Goal: Find specific page/section: Find specific page/section

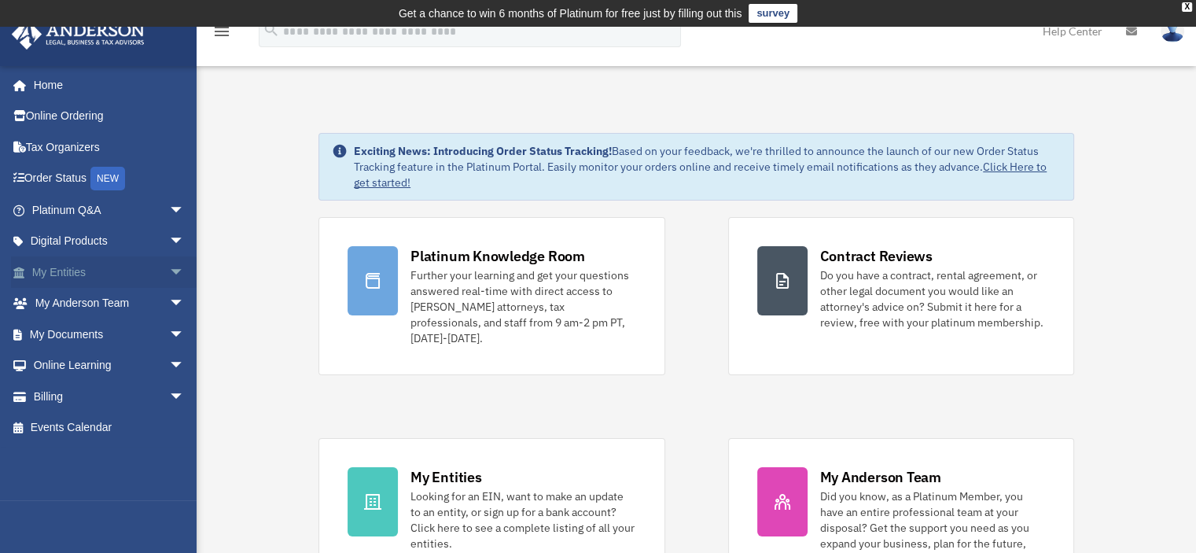
click at [169, 273] on span "arrow_drop_down" at bounding box center [184, 272] width 31 height 32
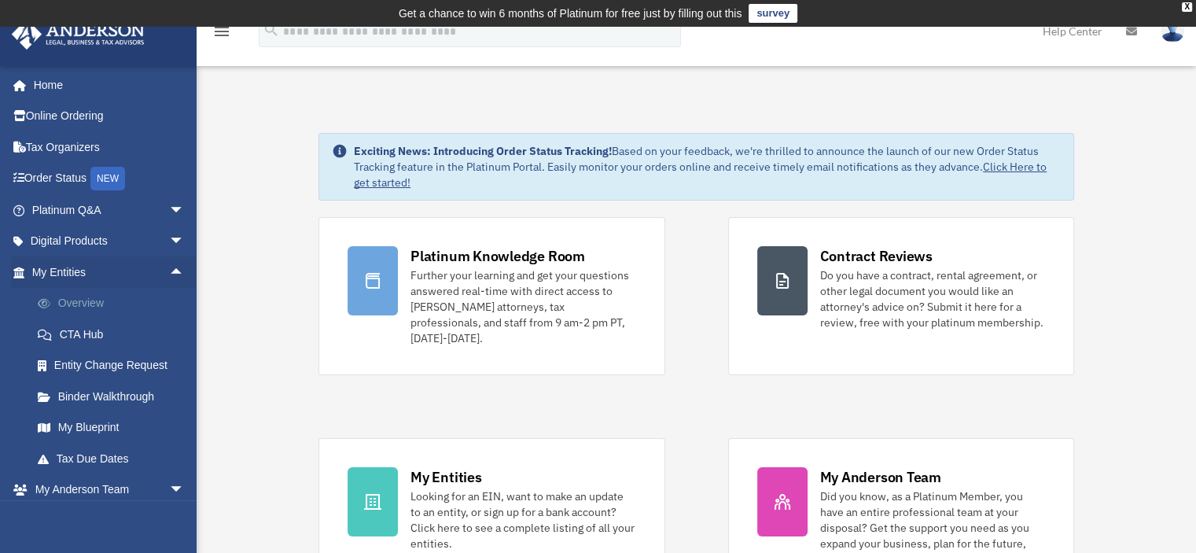
click at [60, 306] on link "Overview" at bounding box center [115, 303] width 186 height 31
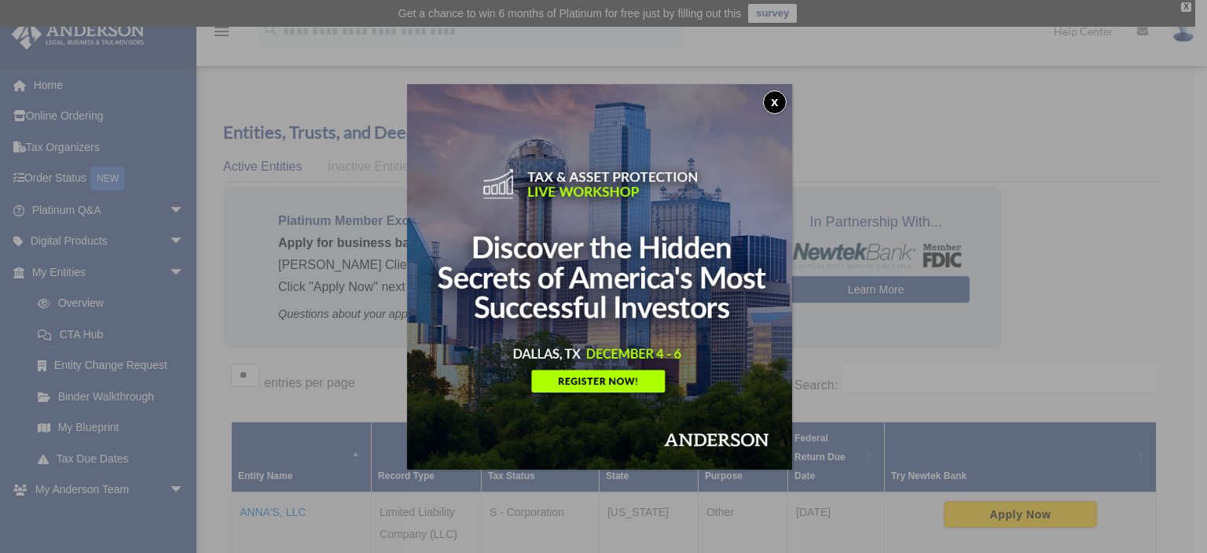
click at [775, 108] on button "x" at bounding box center [775, 102] width 24 height 24
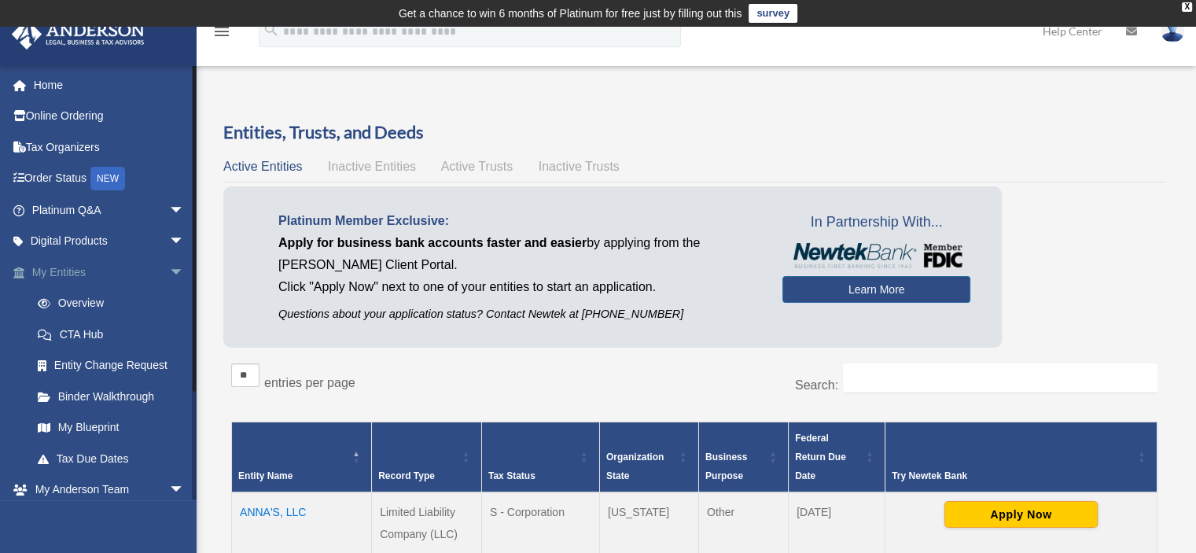
click at [99, 272] on link "My Entities arrow_drop_down" at bounding box center [109, 271] width 197 height 31
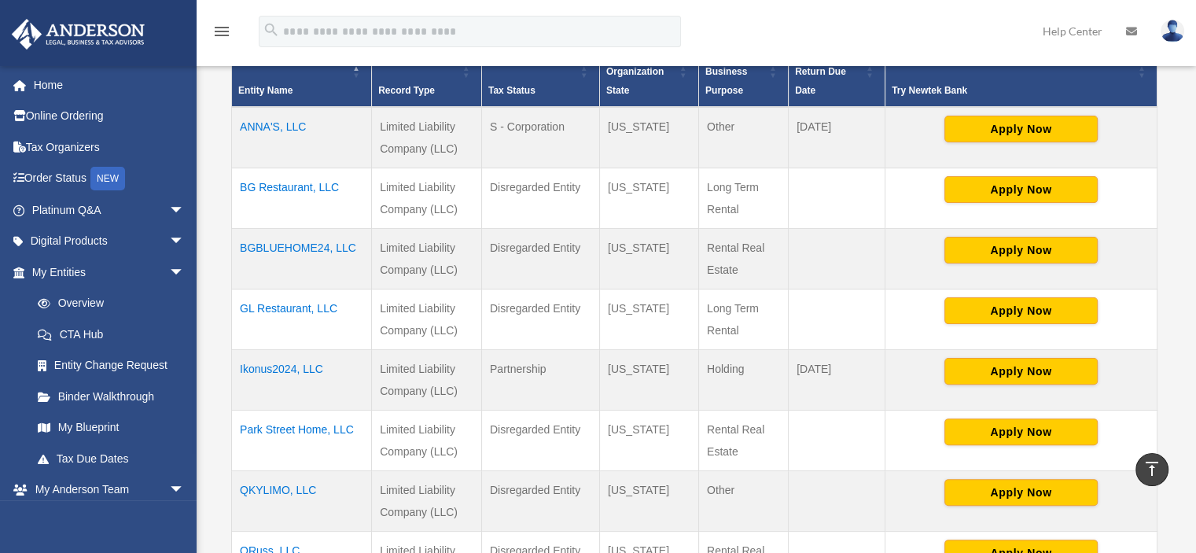
scroll to position [472, 0]
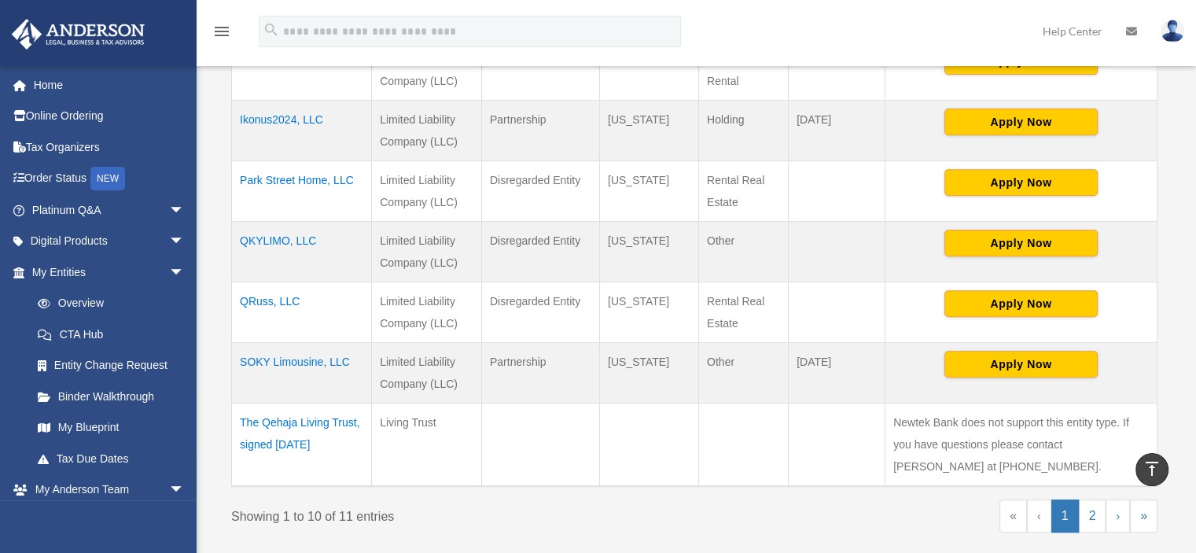
scroll to position [652, 0]
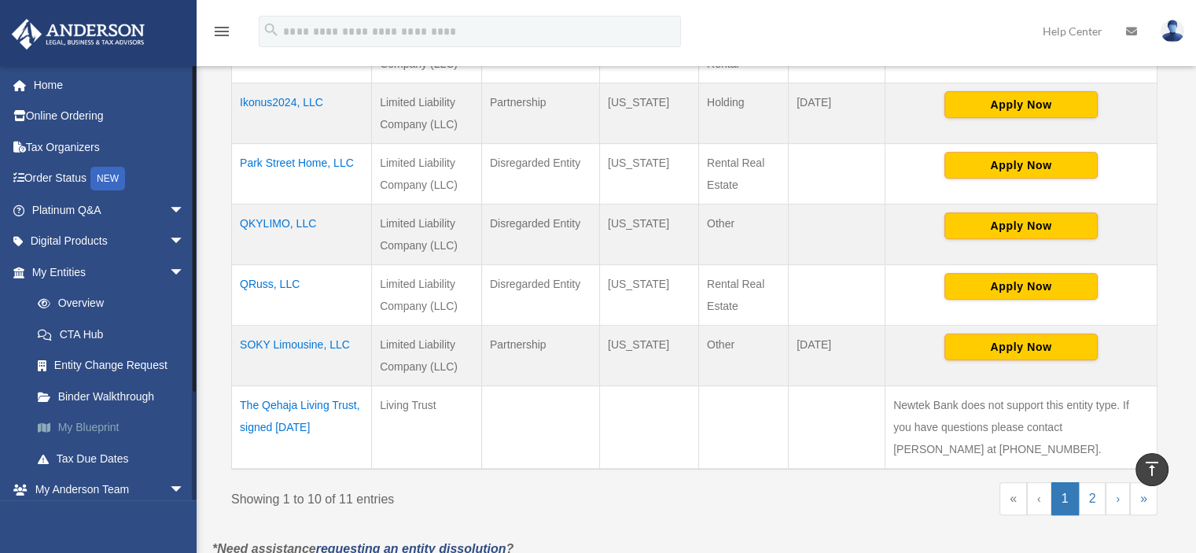
click at [101, 421] on link "My Blueprint" at bounding box center [115, 427] width 186 height 31
